Goal: Feedback & Contribution: Leave review/rating

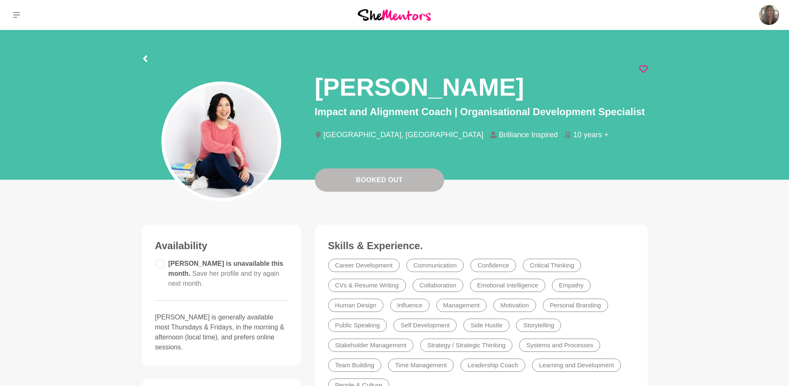
click at [645, 67] on icon at bounding box center [644, 69] width 8 height 8
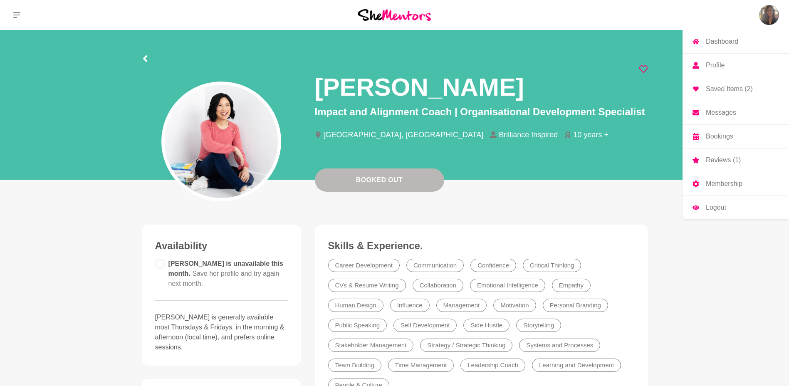
click at [722, 165] on link "Reviews (1)" at bounding box center [736, 160] width 107 height 23
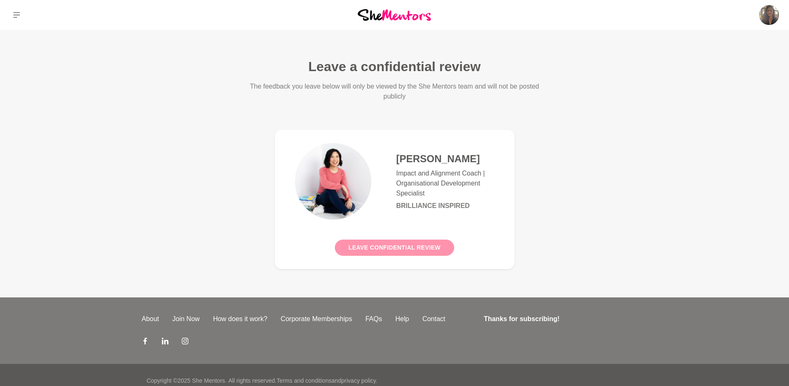
click at [411, 247] on button "Leave confidential review" at bounding box center [394, 248] width 119 height 16
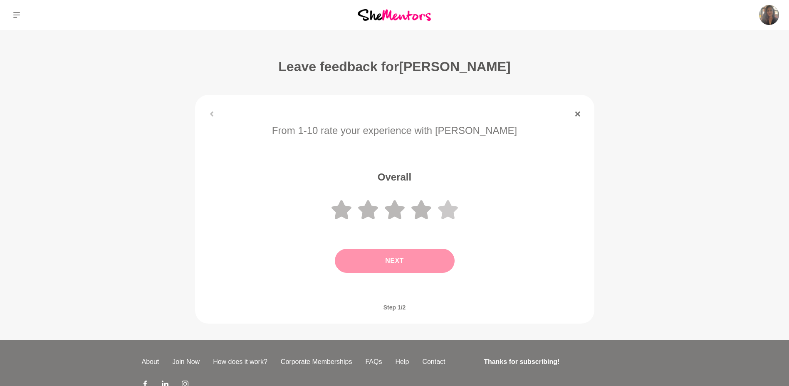
click at [449, 207] on icon at bounding box center [448, 209] width 20 height 19
click at [405, 260] on button "Next" at bounding box center [395, 261] width 120 height 24
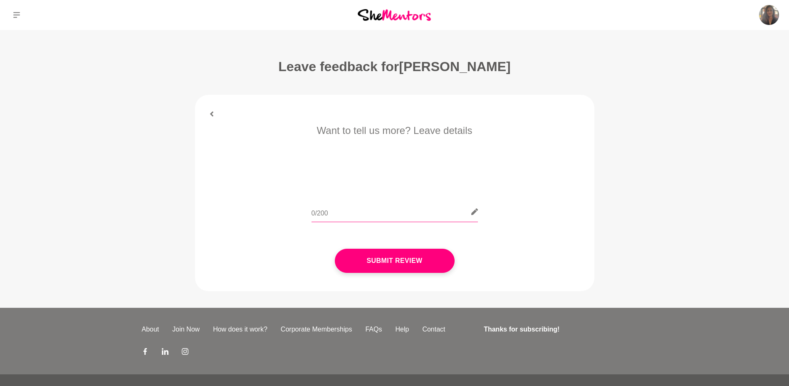
click at [335, 214] on input "text" at bounding box center [395, 212] width 166 height 20
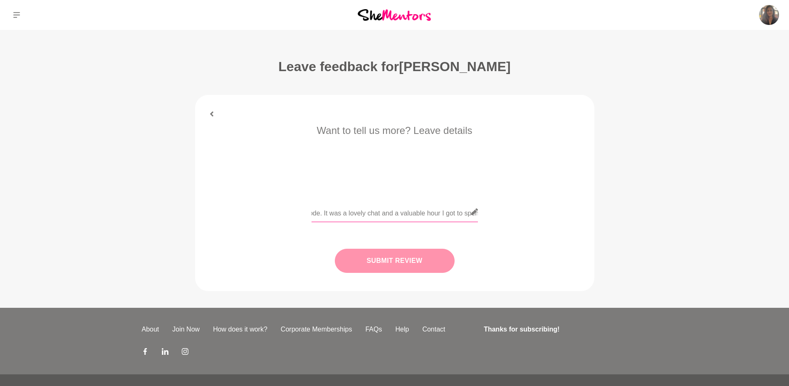
type input "[PERSON_NAME] was absolutely amazing in helping me work through the uncertainti…"
click at [421, 264] on button "Submit Review" at bounding box center [395, 261] width 120 height 24
click at [363, 262] on button "Submit Review" at bounding box center [395, 261] width 120 height 24
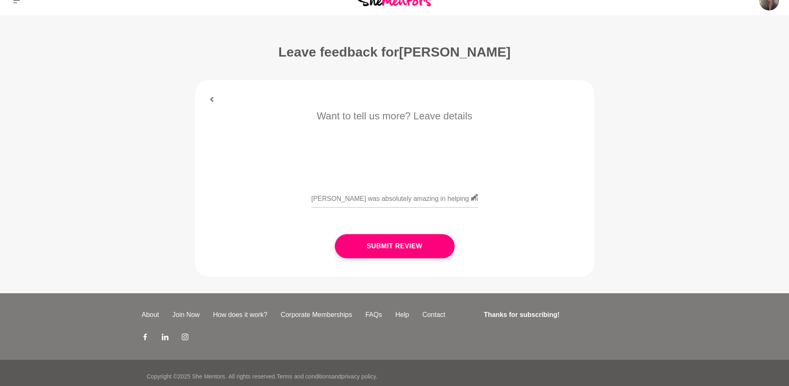
scroll to position [22, 0]
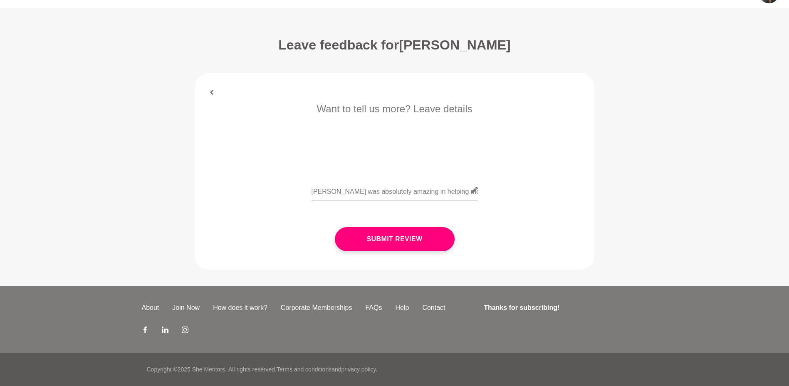
click at [474, 191] on icon at bounding box center [474, 190] width 7 height 7
click at [401, 195] on input "[PERSON_NAME] was absolutely amazing in helping me work through the uncertainti…" at bounding box center [395, 190] width 166 height 20
drag, startPoint x: 362, startPoint y: 191, endPoint x: 645, endPoint y: 216, distance: 284.9
click at [645, 216] on main "Leave feedback for [PERSON_NAME] From 1-10 rate your experience with [PERSON_NA…" at bounding box center [394, 147] width 789 height 278
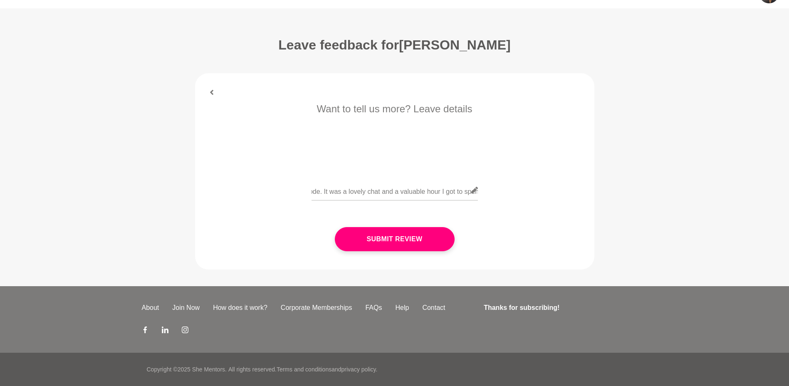
click at [671, 201] on main "Leave feedback for [PERSON_NAME] From 1-10 rate your experience with [PERSON_NA…" at bounding box center [394, 147] width 789 height 278
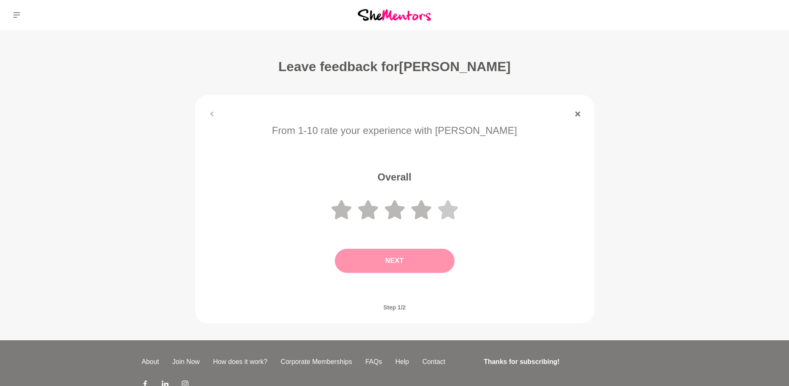
click at [454, 205] on icon at bounding box center [448, 210] width 20 height 20
click at [430, 261] on button "Next" at bounding box center [395, 261] width 120 height 24
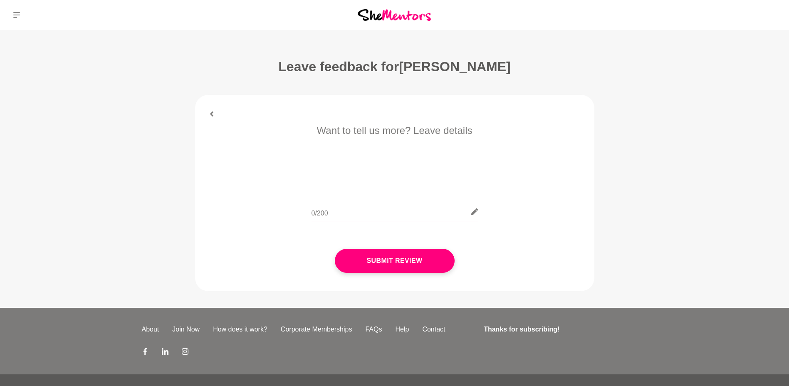
click at [331, 213] on input "text" at bounding box center [395, 212] width 166 height 20
type input "[PERSON_NAME]"
click at [769, 17] on img at bounding box center [770, 15] width 20 height 20
click at [728, 156] on link "Reviews" at bounding box center [736, 160] width 107 height 23
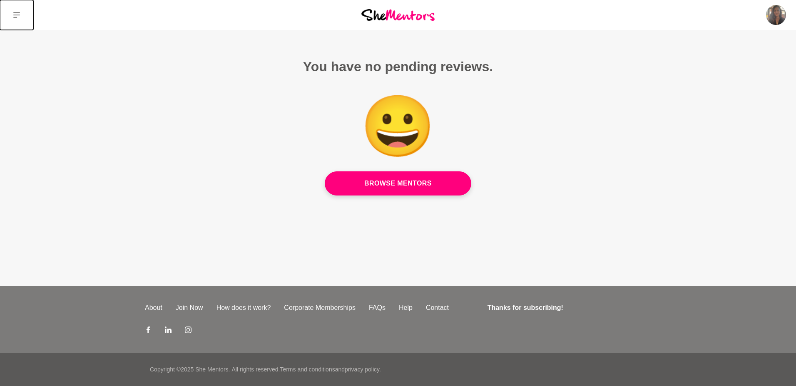
click at [23, 14] on button at bounding box center [16, 15] width 33 height 30
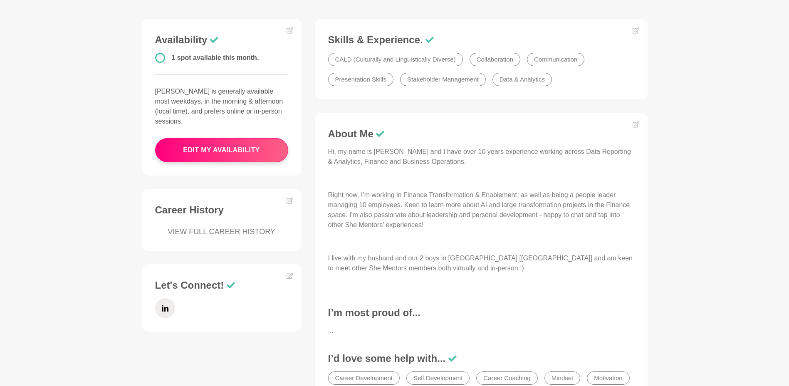
scroll to position [208, 0]
